Goal: Information Seeking & Learning: Understand process/instructions

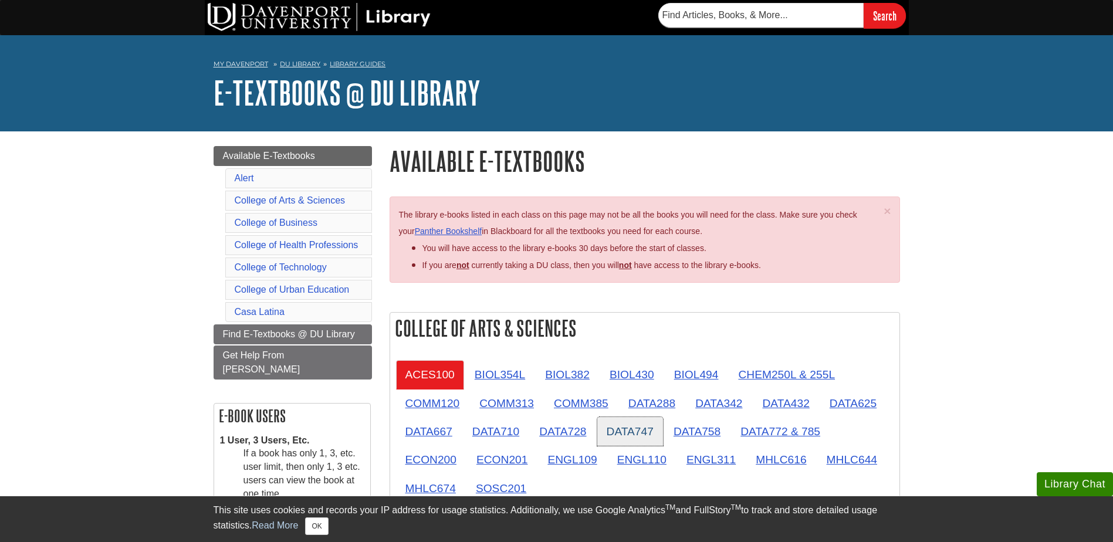
click at [627, 434] on link "DATA747" at bounding box center [630, 431] width 66 height 29
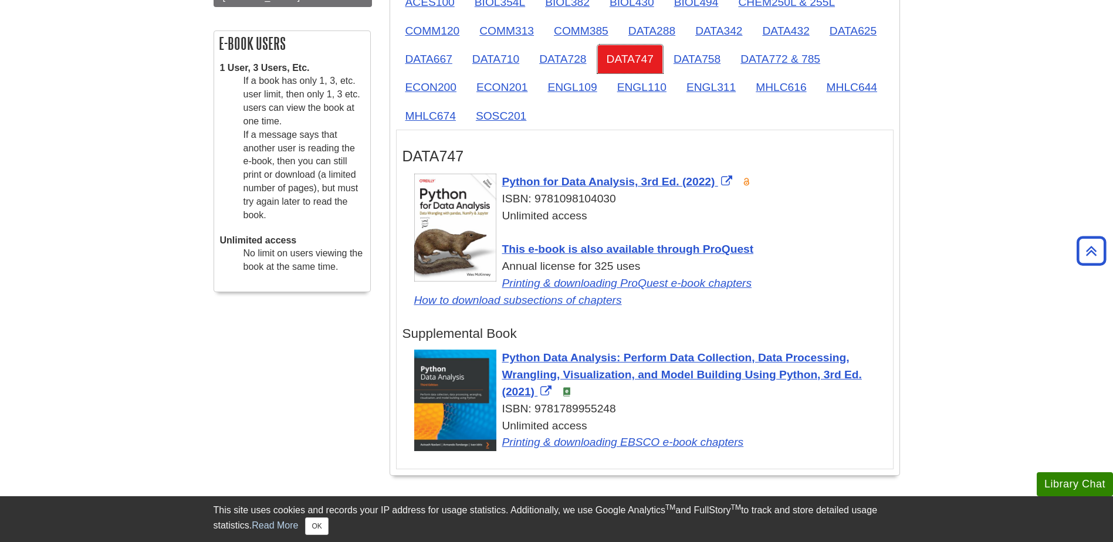
scroll to position [352, 0]
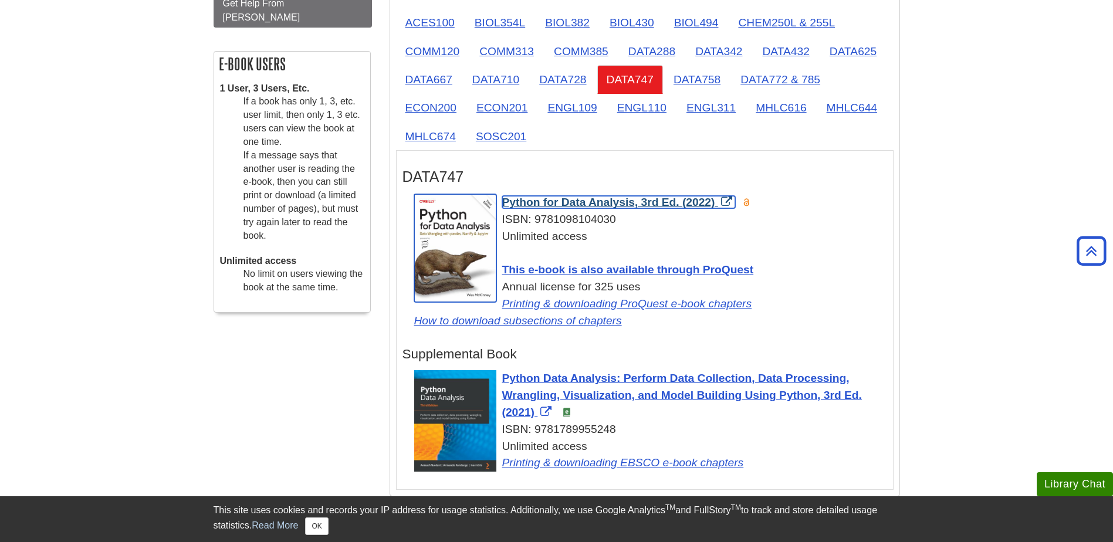
click at [513, 202] on span "Python for Data Analysis, 3rd Ed. (2022)" at bounding box center [608, 202] width 213 height 12
click at [722, 201] on link "Python for Data Analysis, 3rd Ed. (2022)" at bounding box center [618, 202] width 233 height 12
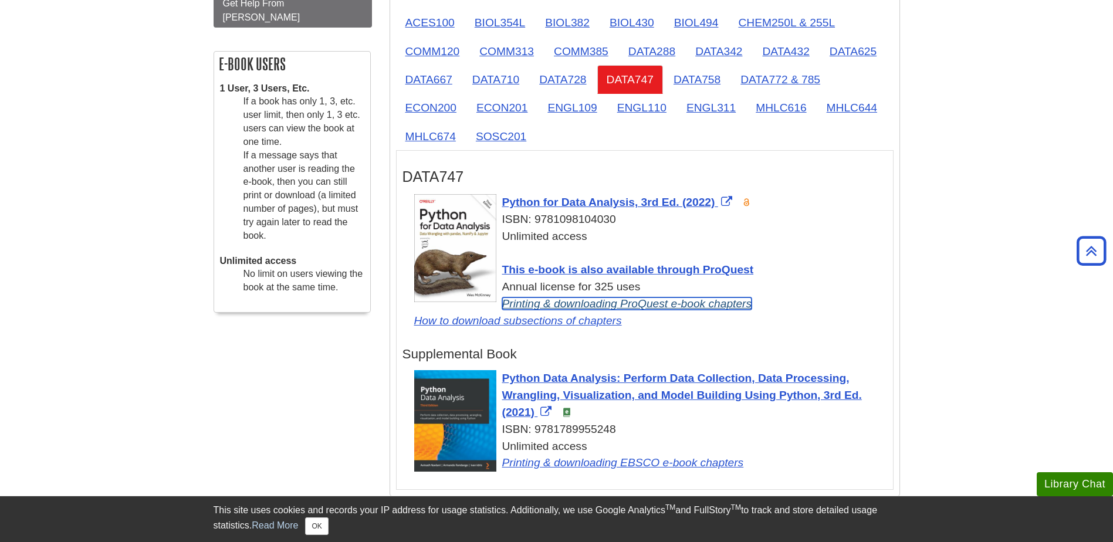
click at [561, 303] on link "Printing & downloading ProQuest e-book chapters" at bounding box center [627, 304] width 250 height 12
click at [746, 205] on img at bounding box center [746, 202] width 9 height 9
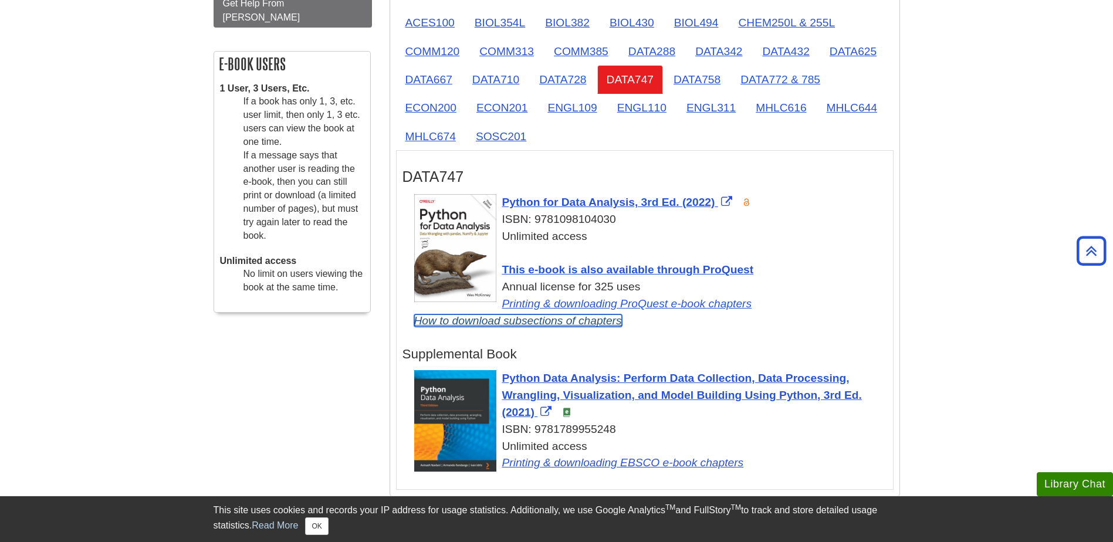
click at [464, 319] on link "How to download subsections of chapters" at bounding box center [518, 321] width 208 height 12
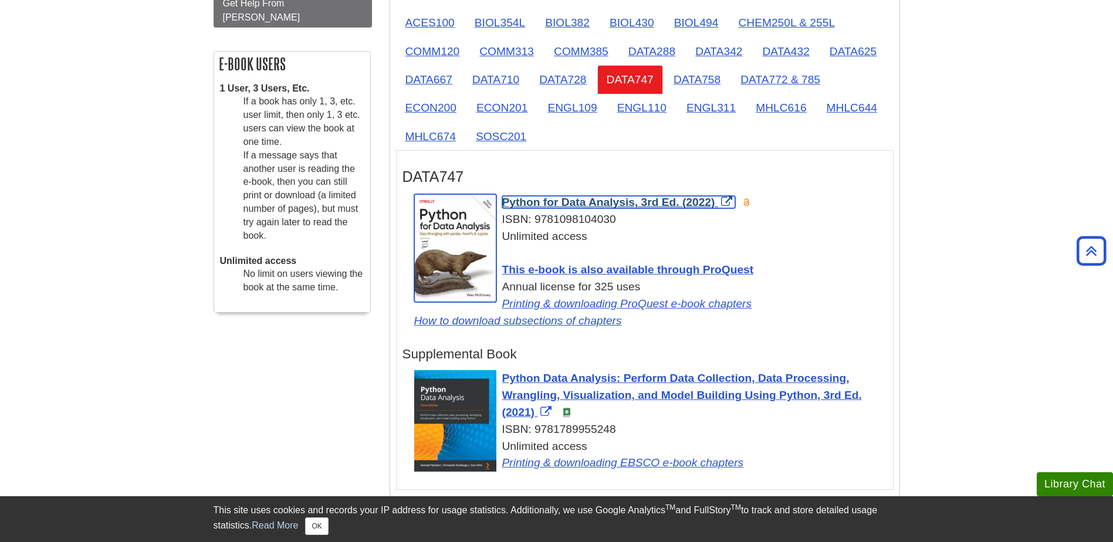
click at [513, 204] on span "Python for Data Analysis, 3rd Ed. (2022)" at bounding box center [608, 202] width 213 height 12
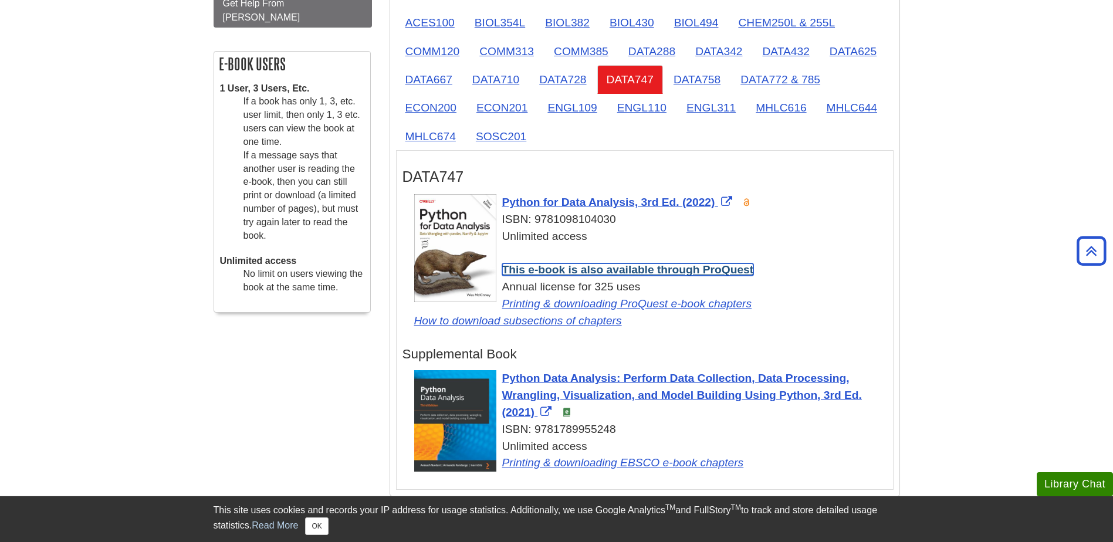
click at [543, 272] on link "This e-book is also available through ProQuest" at bounding box center [628, 269] width 252 height 12
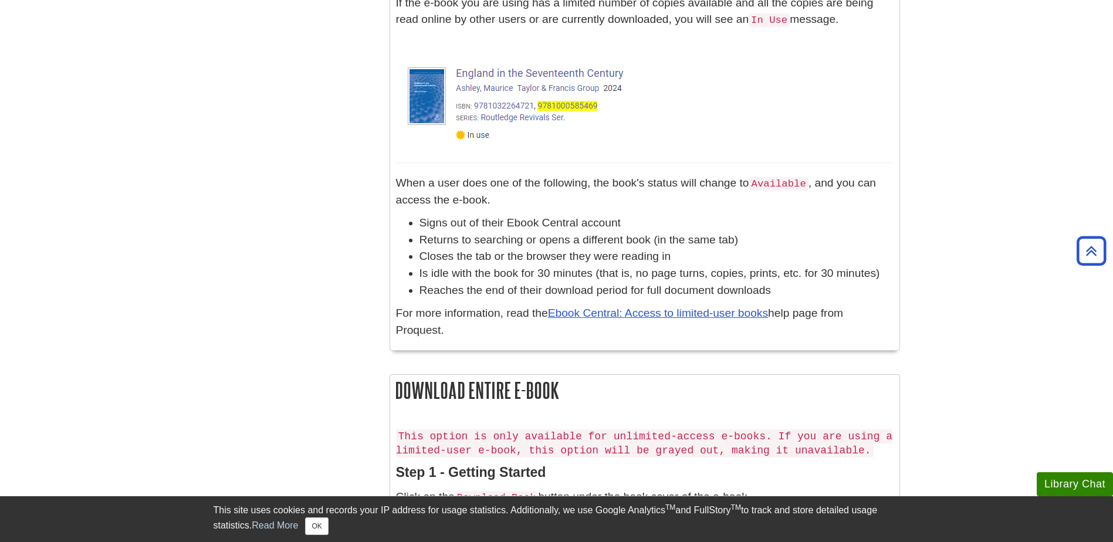
scroll to position [1493, 0]
